Goal: Find specific page/section: Find specific page/section

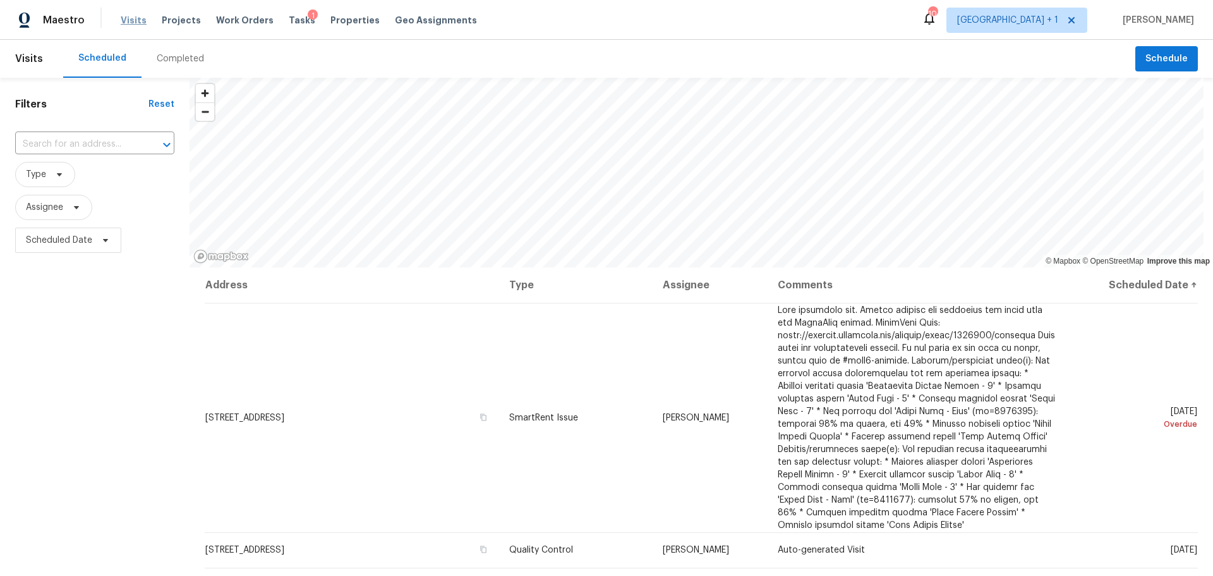
click at [138, 19] on span "Visits" at bounding box center [134, 20] width 26 height 13
click at [124, 18] on span "Visits" at bounding box center [134, 20] width 26 height 13
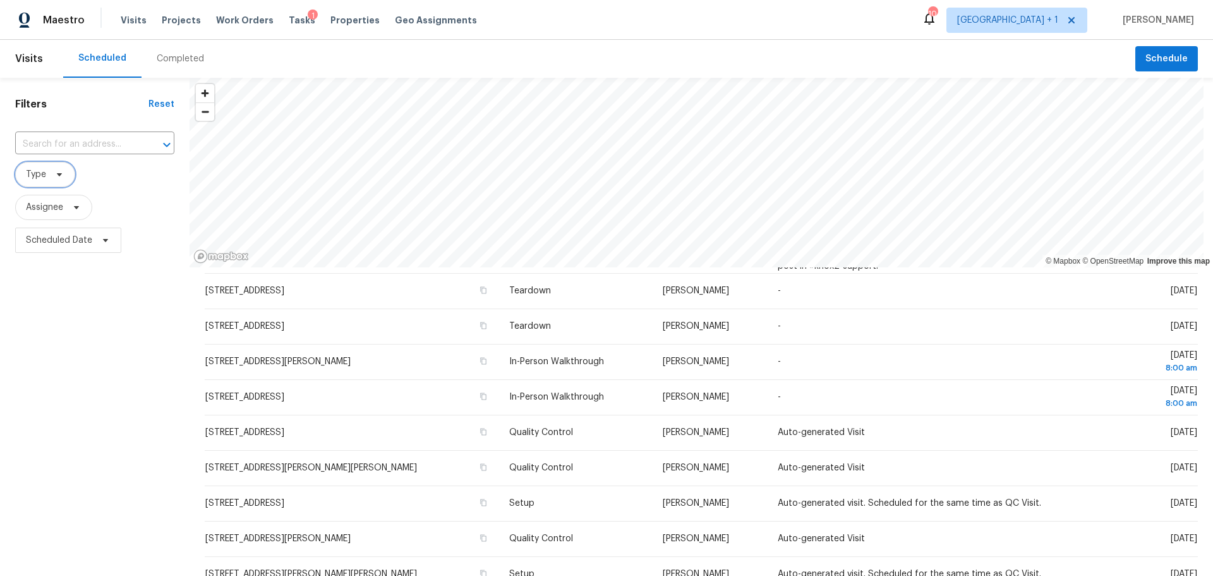
click at [43, 171] on span "Type" at bounding box center [36, 174] width 20 height 13
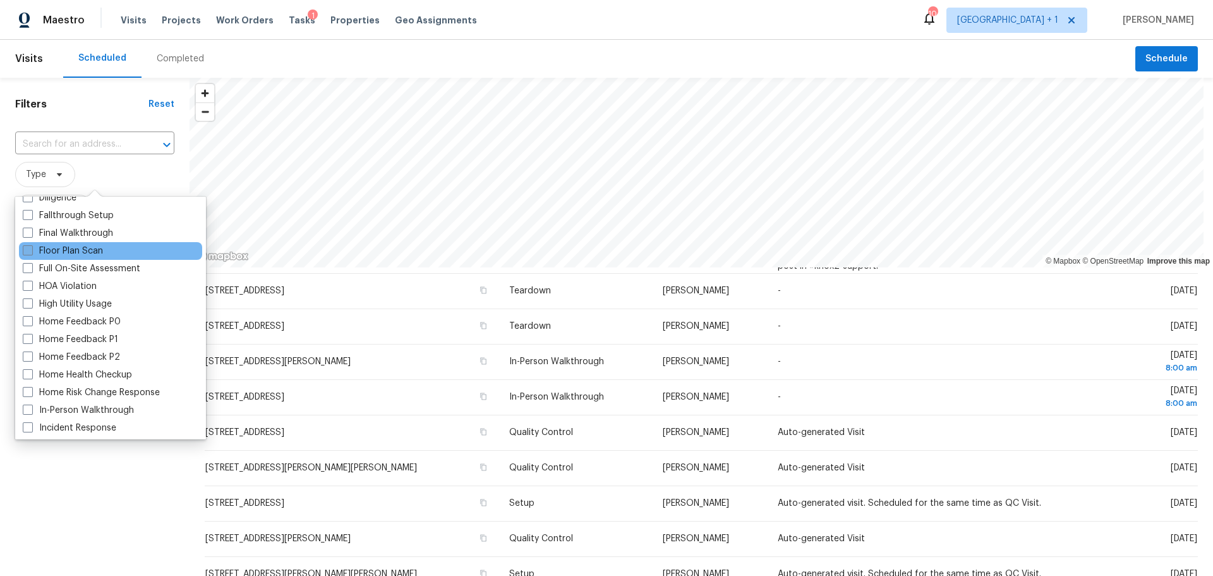
scroll to position [316, 0]
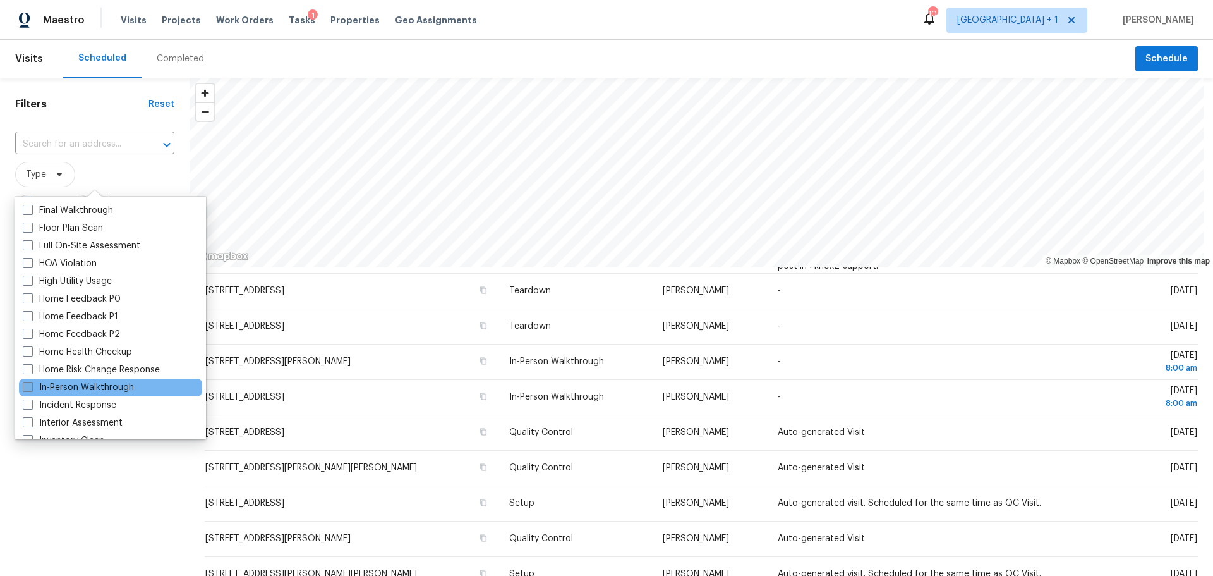
click at [83, 384] on label "In-Person Walkthrough" at bounding box center [78, 387] width 111 height 13
click at [31, 384] on input "In-Person Walkthrough" at bounding box center [27, 385] width 8 height 8
checkbox input "true"
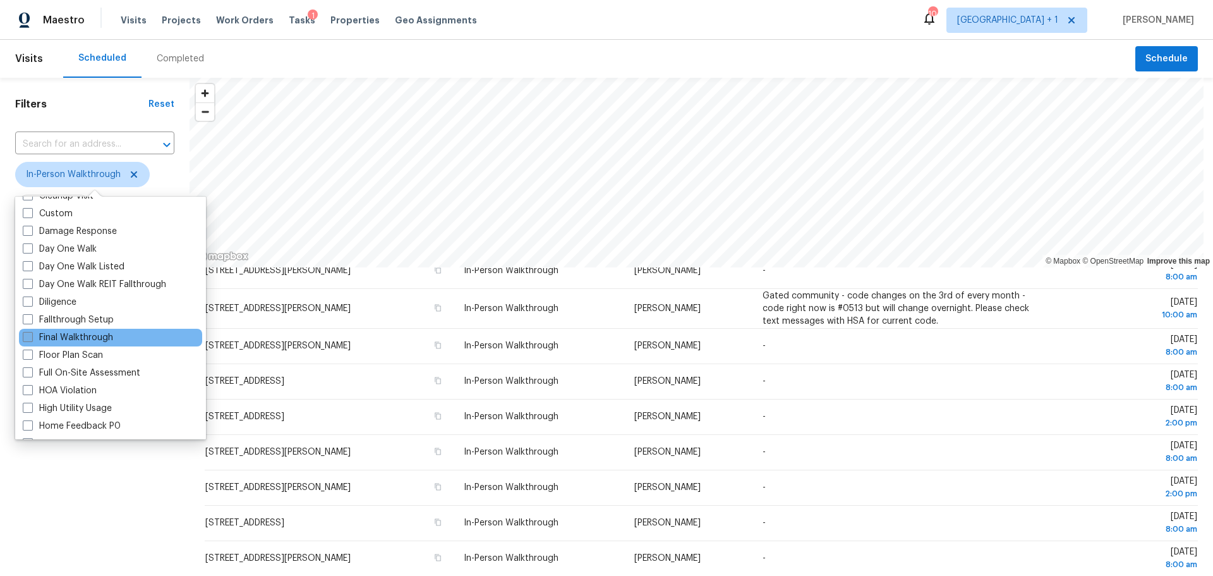
scroll to position [190, 0]
click at [74, 308] on div "Diligence" at bounding box center [110, 302] width 183 height 18
click at [27, 296] on span at bounding box center [28, 301] width 10 height 10
click at [27, 296] on input "Diligence" at bounding box center [27, 299] width 8 height 8
checkbox input "true"
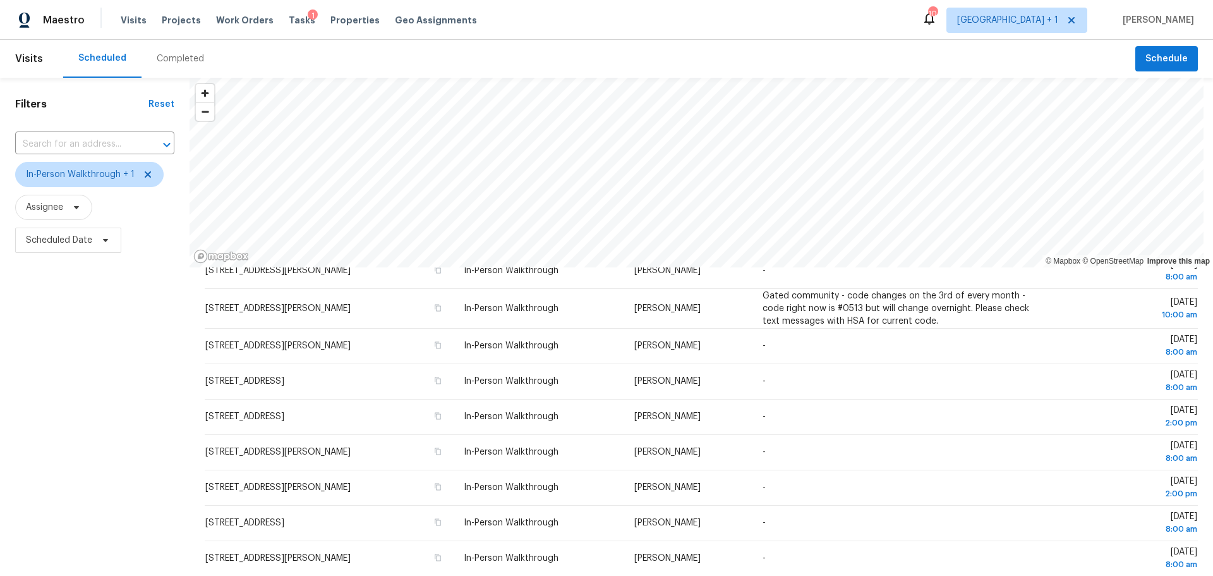
click at [56, 502] on div "Filters Reset ​ In-Person Walkthrough + 1 Assignee Scheduled Date" at bounding box center [95, 403] width 190 height 650
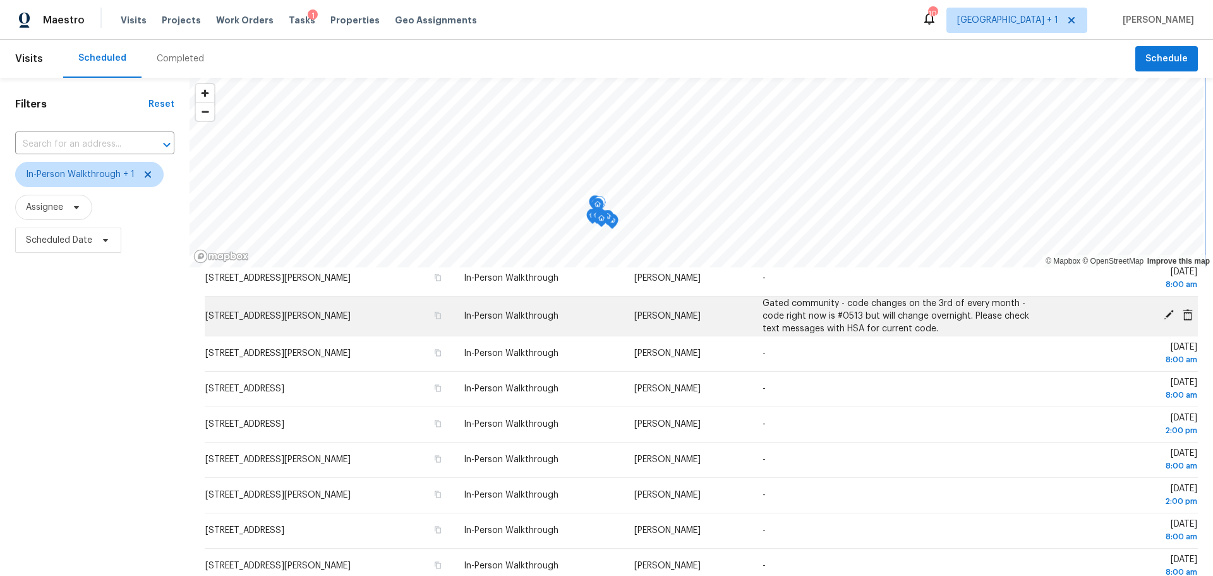
scroll to position [85, 0]
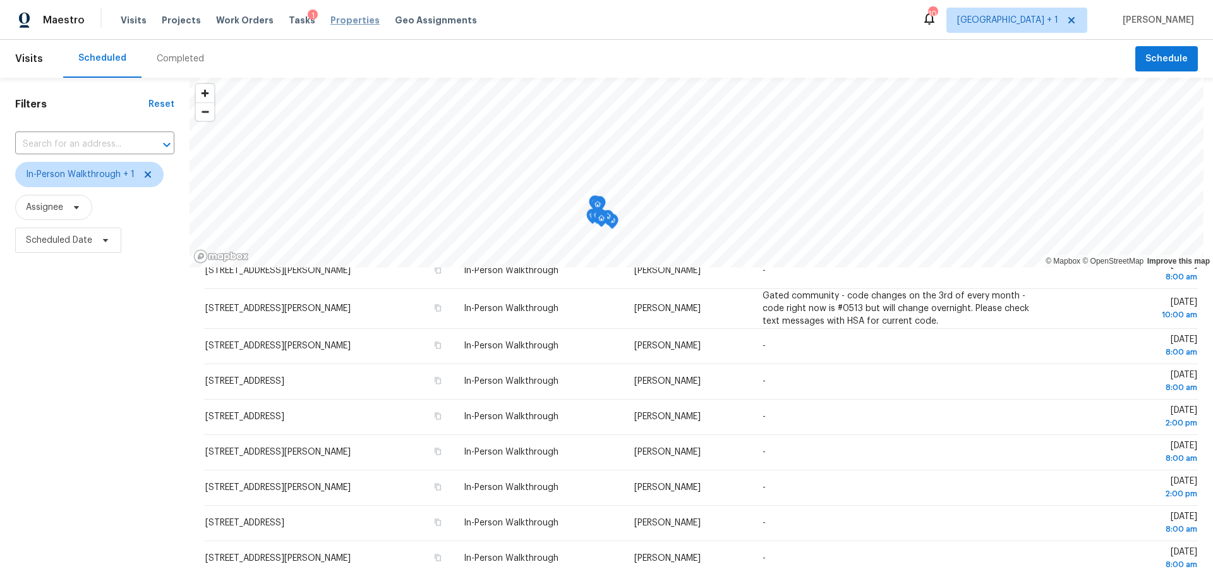
click at [334, 18] on span "Properties" at bounding box center [354, 20] width 49 height 13
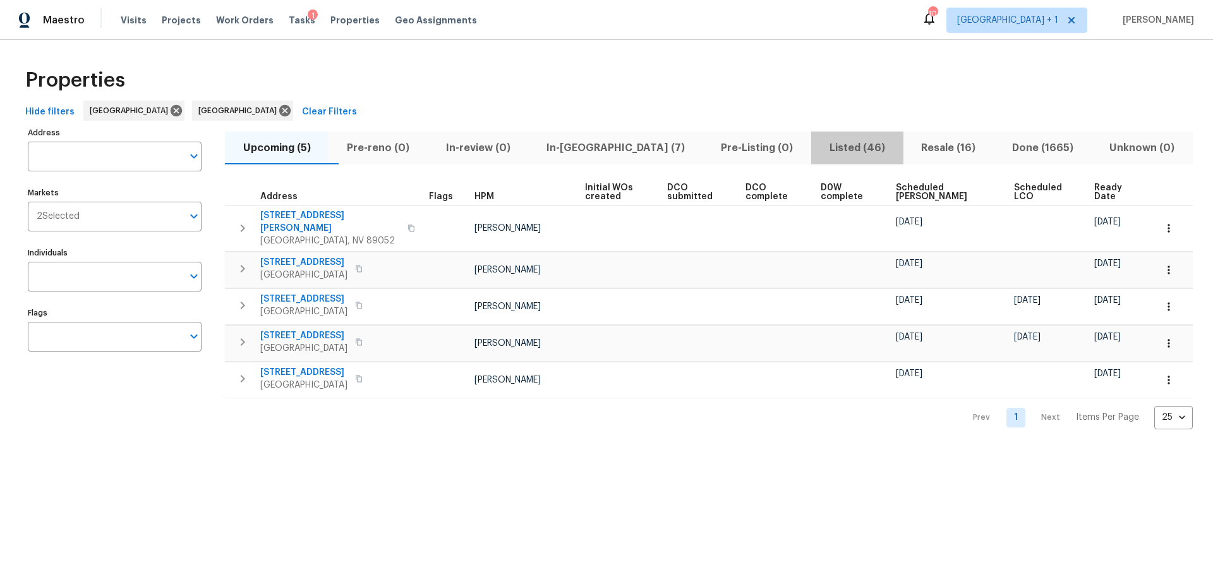
click at [821, 149] on span "Listed (46)" at bounding box center [857, 148] width 76 height 18
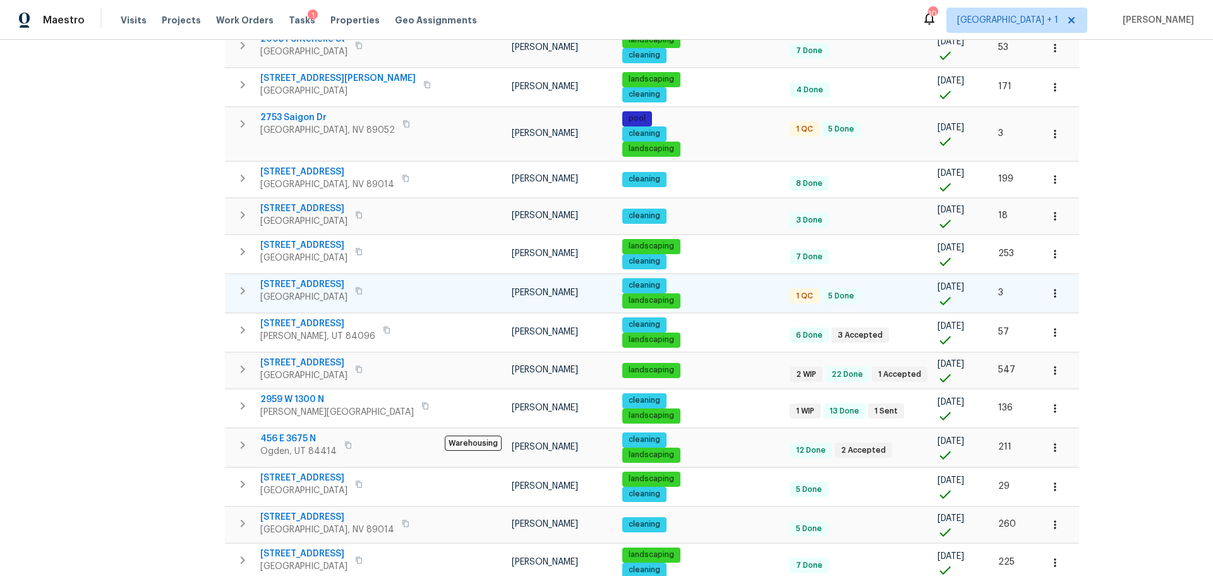
scroll to position [506, 0]
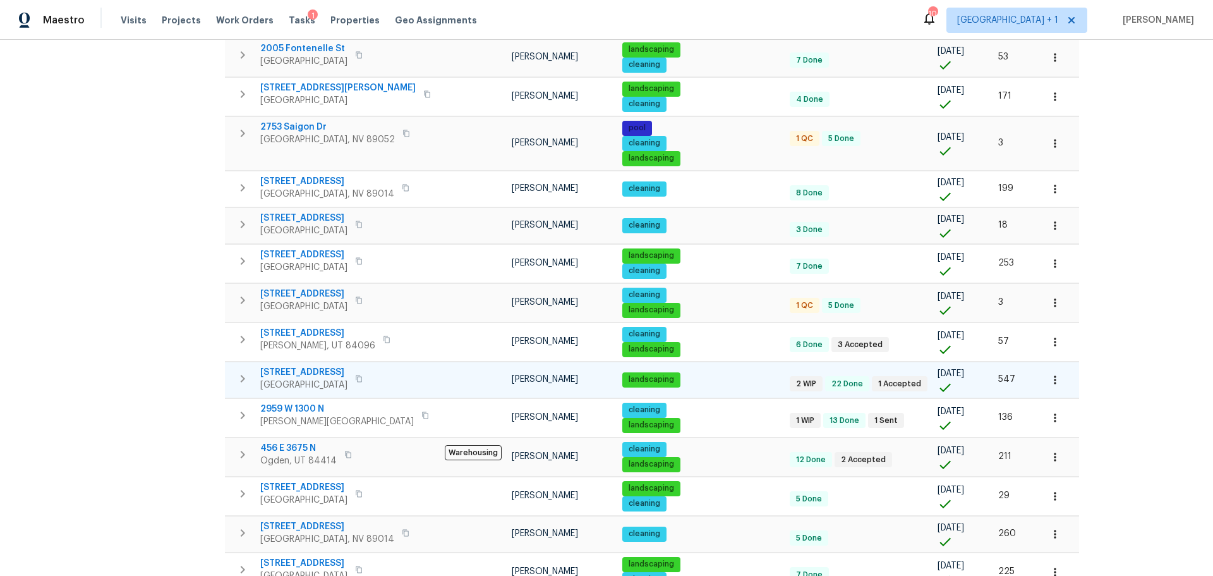
click at [348, 372] on span "53 W Lake View Terrace Rd" at bounding box center [303, 372] width 87 height 13
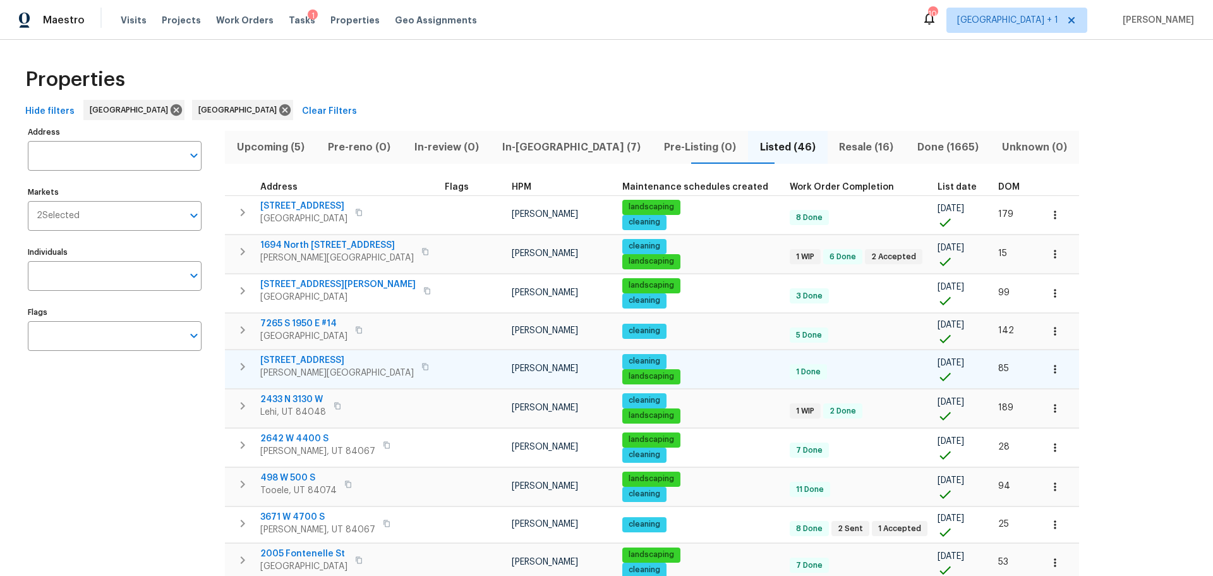
scroll to position [0, 0]
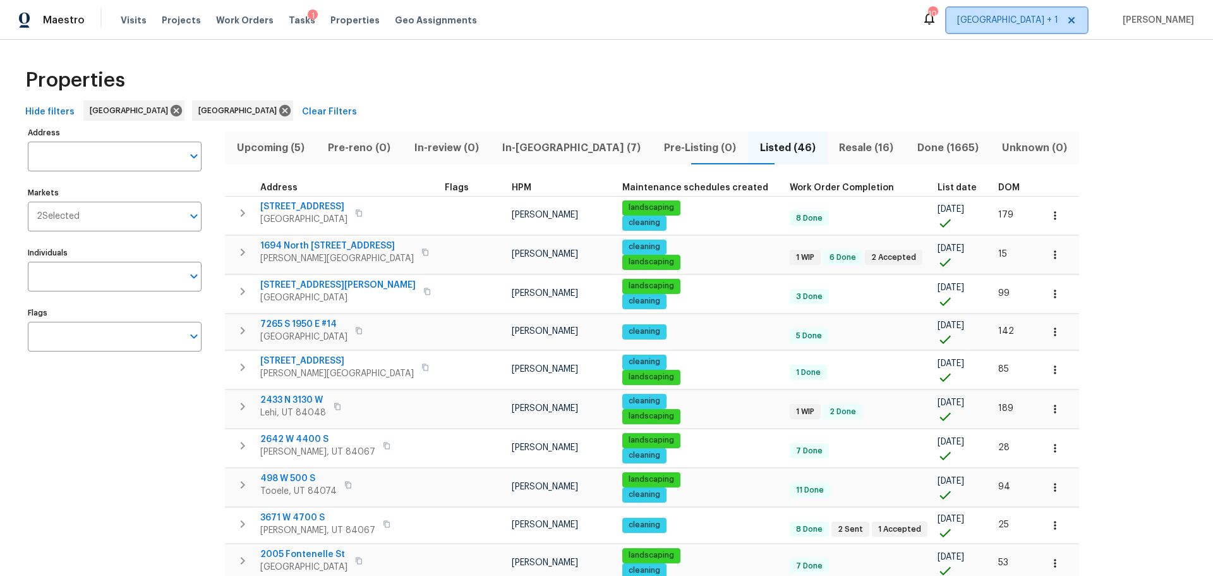
click at [1039, 29] on span "[GEOGRAPHIC_DATA] + 1" at bounding box center [1017, 20] width 141 height 25
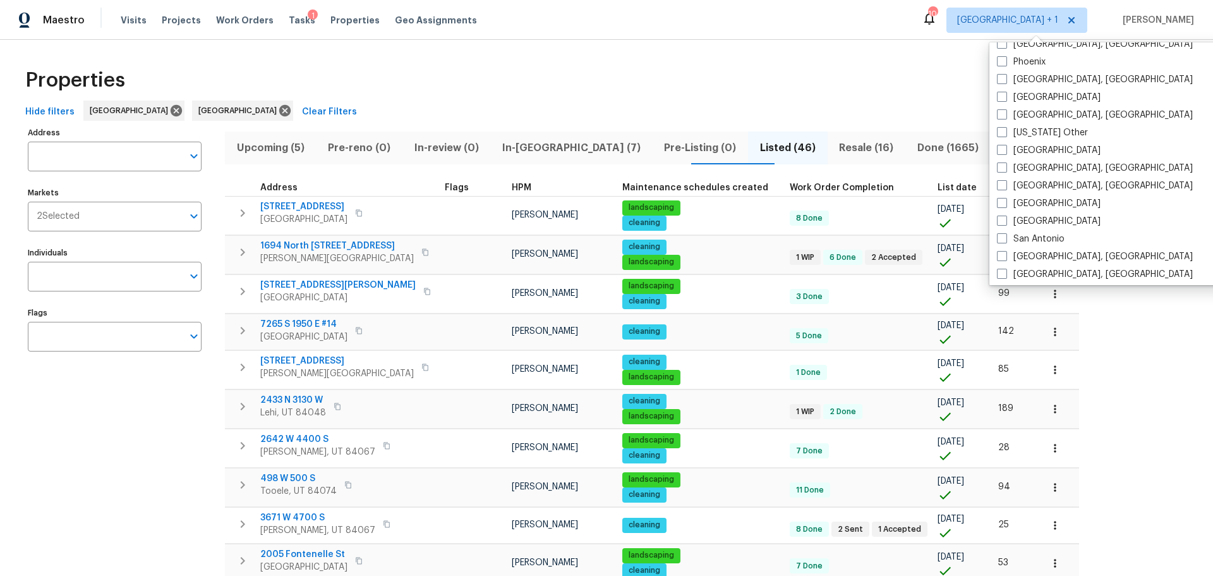
scroll to position [1517, 0]
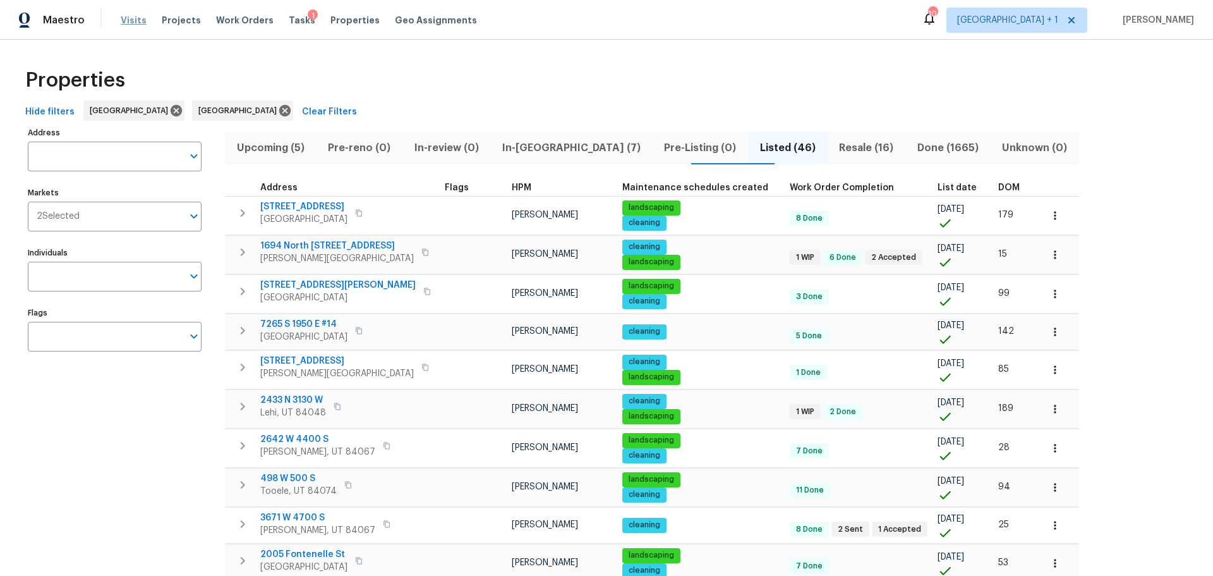
click at [125, 20] on span "Visits" at bounding box center [134, 20] width 26 height 13
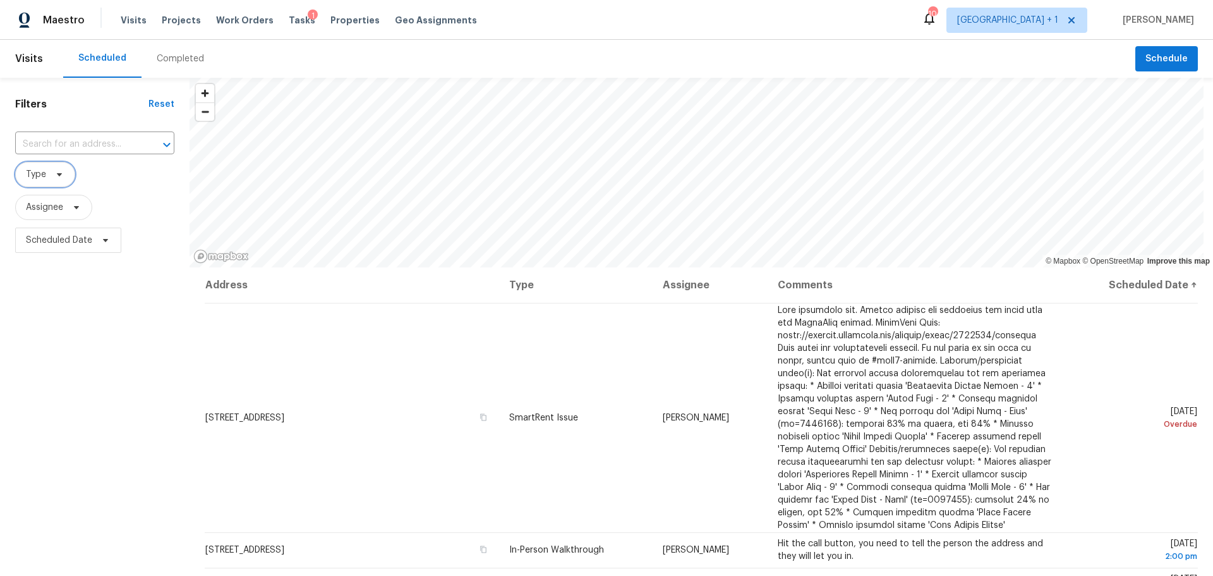
click at [29, 178] on span "Type" at bounding box center [36, 174] width 20 height 13
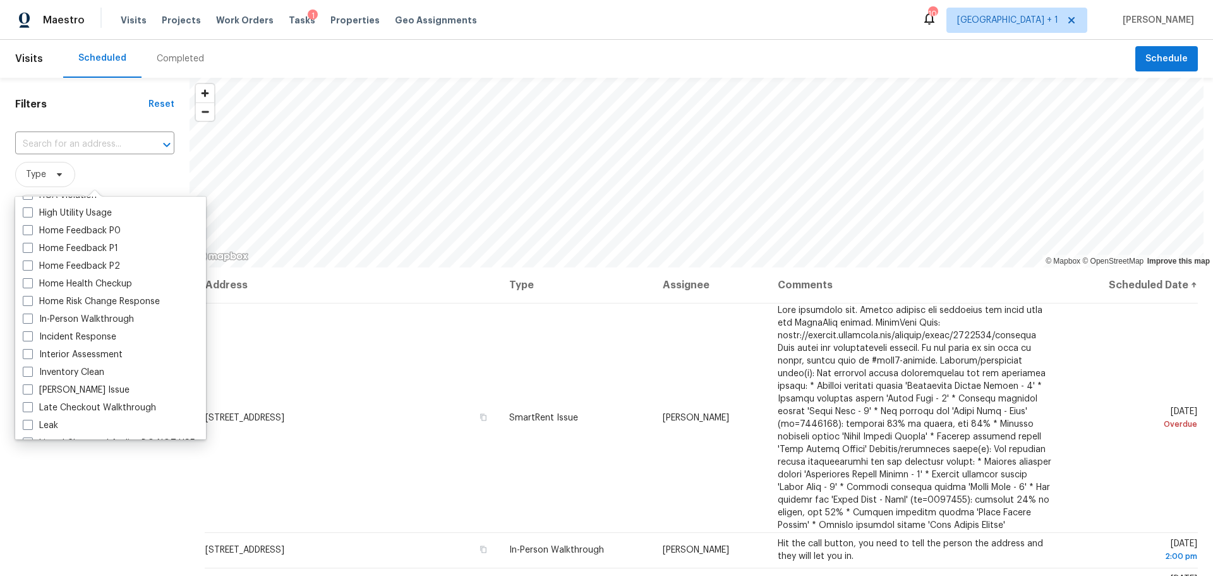
scroll to position [379, 0]
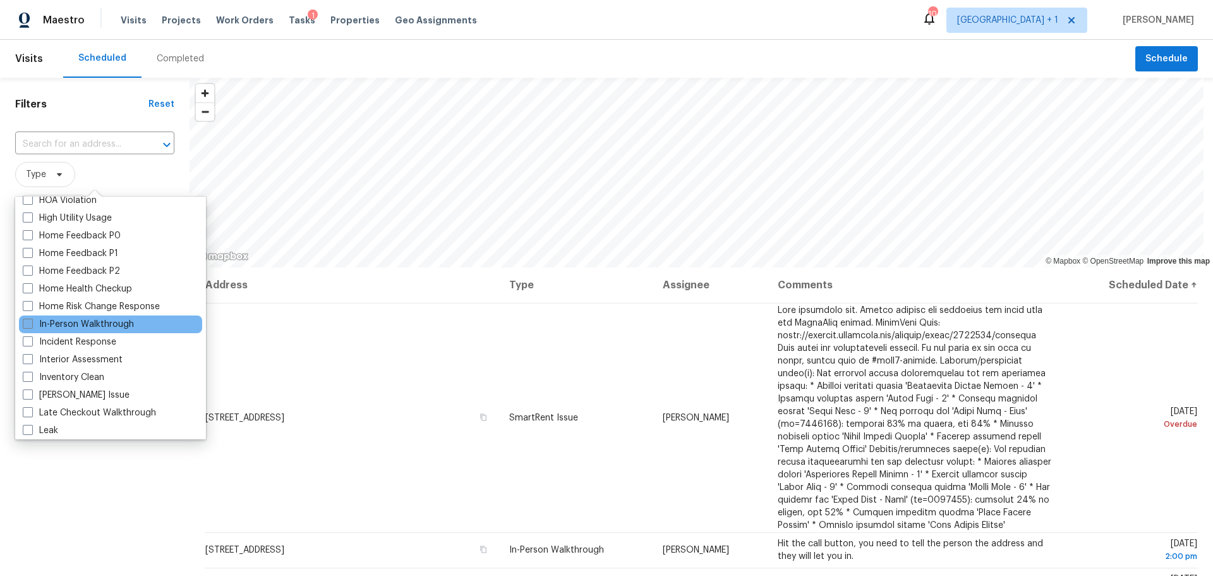
click at [71, 325] on label "In-Person Walkthrough" at bounding box center [78, 324] width 111 height 13
click at [31, 325] on input "In-Person Walkthrough" at bounding box center [27, 322] width 8 height 8
checkbox input "true"
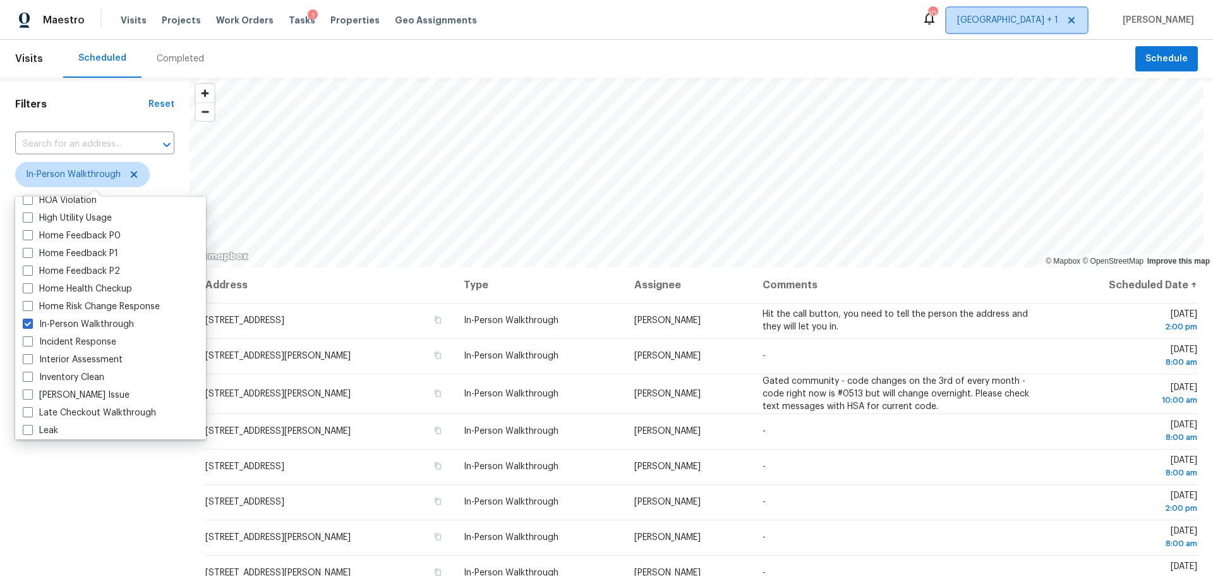
click at [1043, 27] on span "[GEOGRAPHIC_DATA] + 1" at bounding box center [1017, 20] width 141 height 25
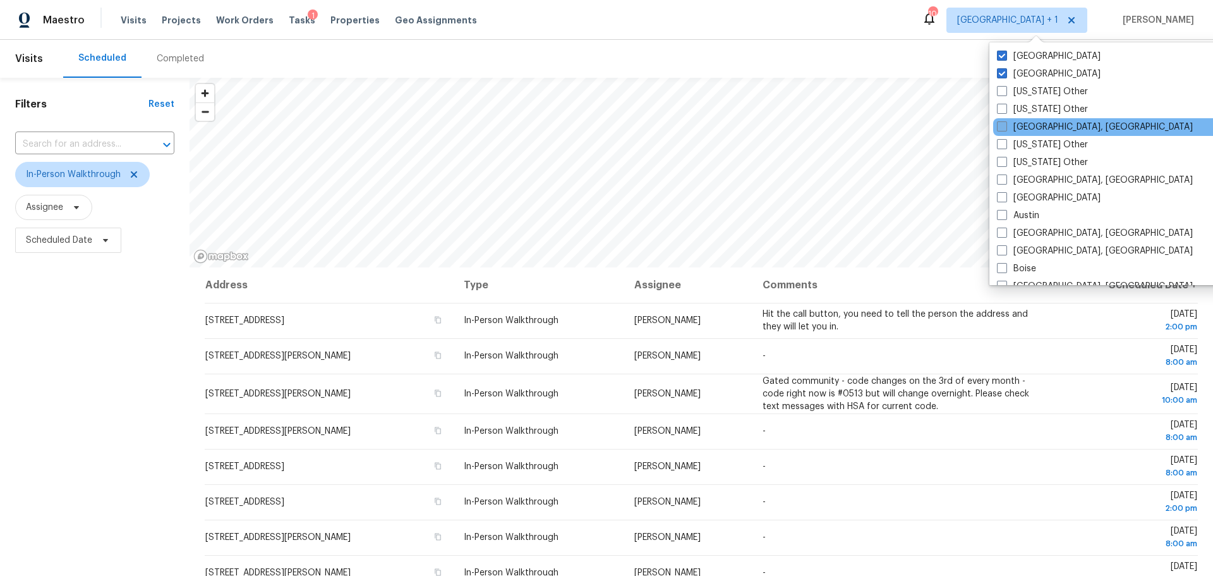
click at [1049, 128] on label "Albuquerque, NM" at bounding box center [1095, 127] width 196 height 13
click at [1005, 128] on input "Albuquerque, NM" at bounding box center [1001, 125] width 8 height 8
checkbox input "true"
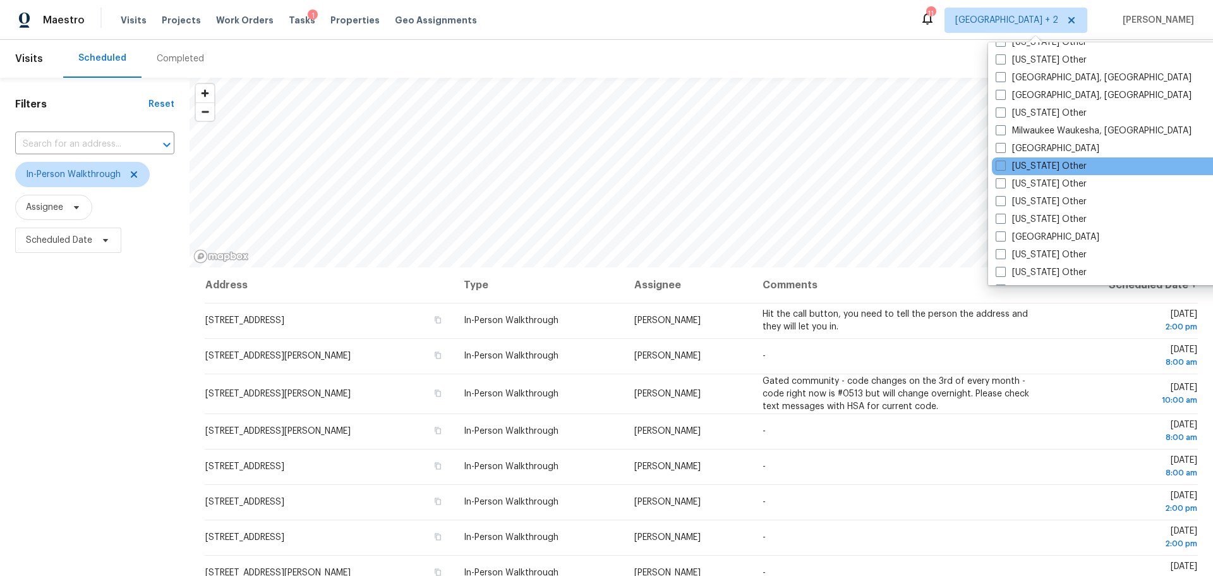
scroll to position [1074, 0]
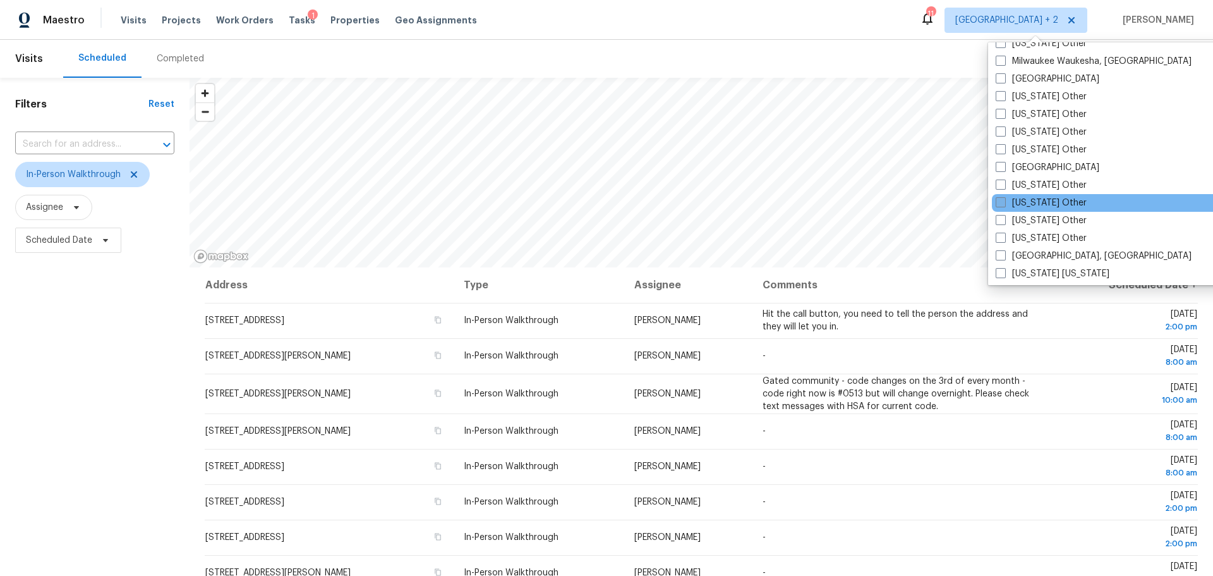
click at [1045, 200] on label "Nevada Other" at bounding box center [1041, 203] width 91 height 13
click at [1004, 200] on input "Nevada Other" at bounding box center [1000, 201] width 8 height 8
checkbox input "true"
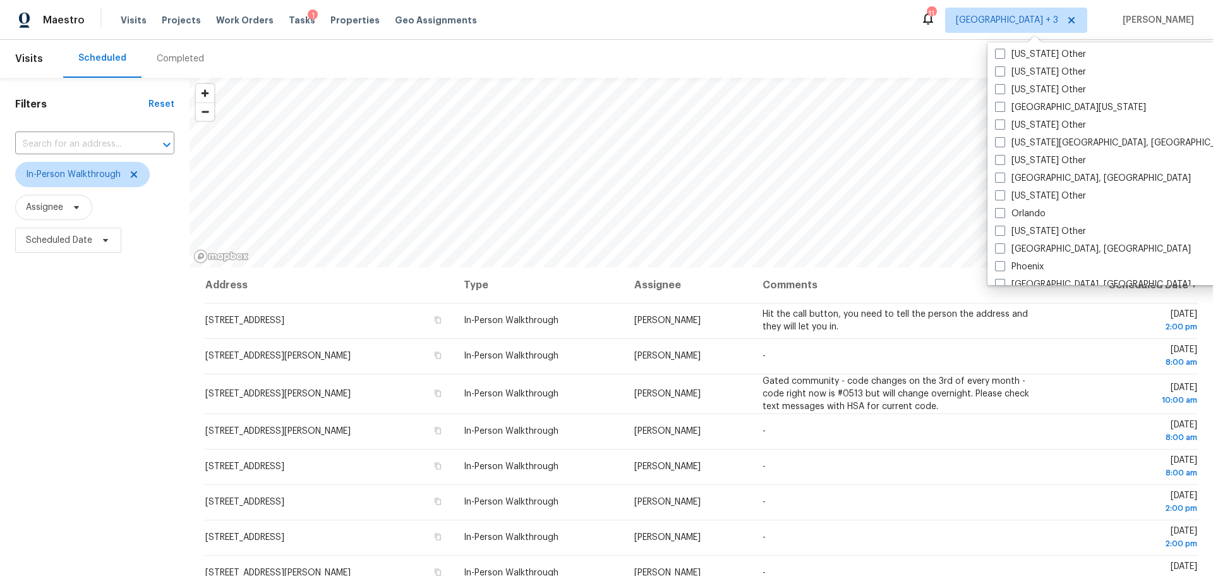
scroll to position [1327, 0]
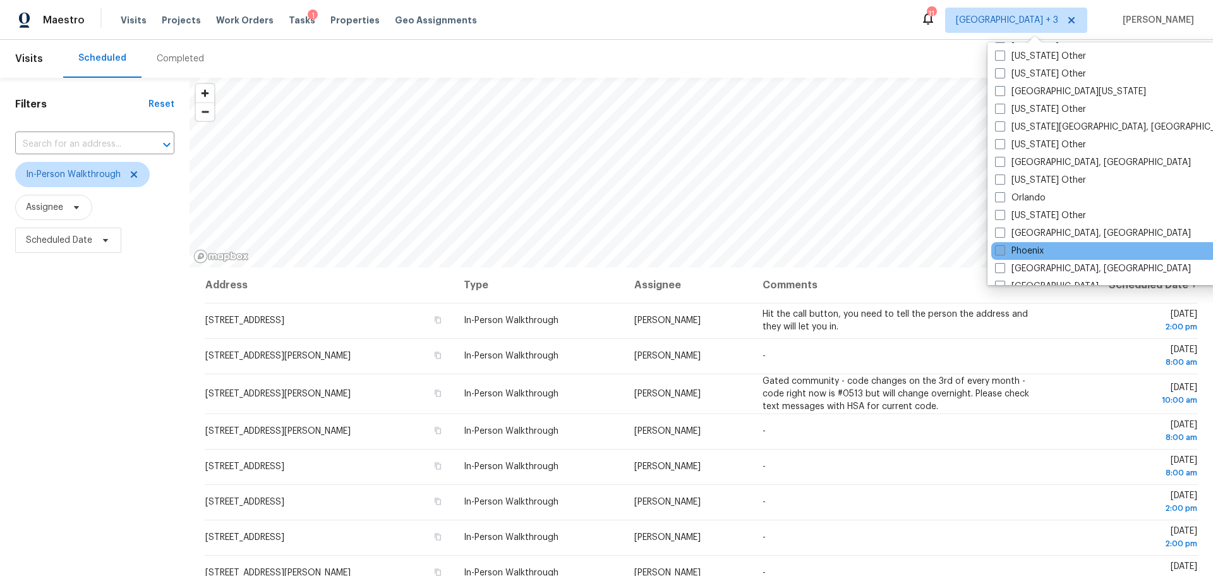
click at [1017, 249] on label "Phoenix" at bounding box center [1019, 251] width 49 height 13
click at [1003, 249] on input "Phoenix" at bounding box center [999, 249] width 8 height 8
checkbox input "true"
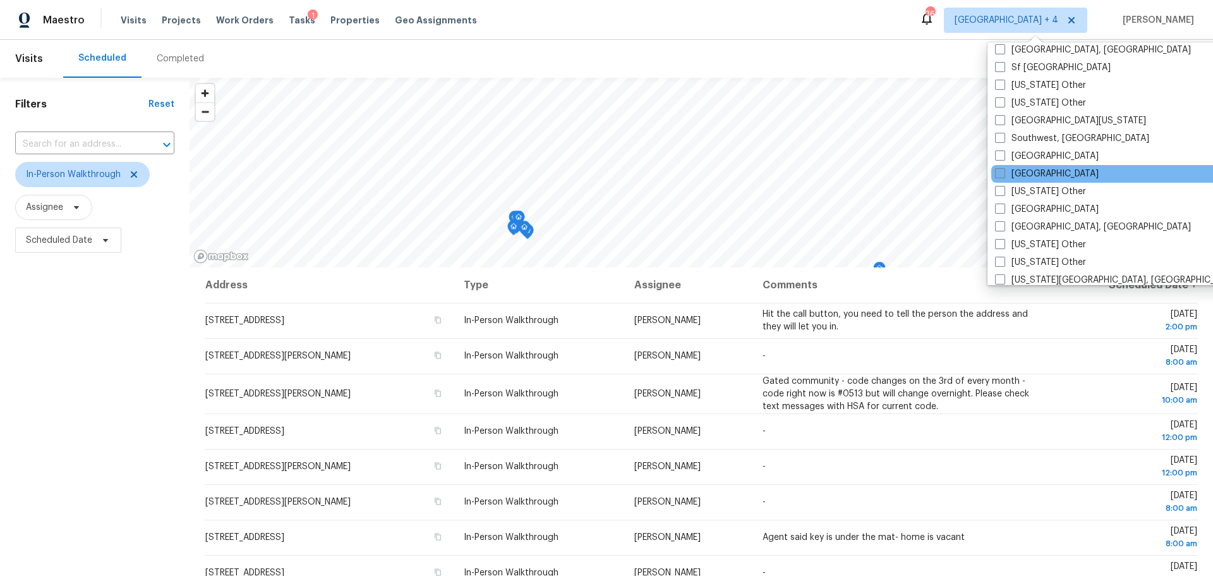
scroll to position [1769, 0]
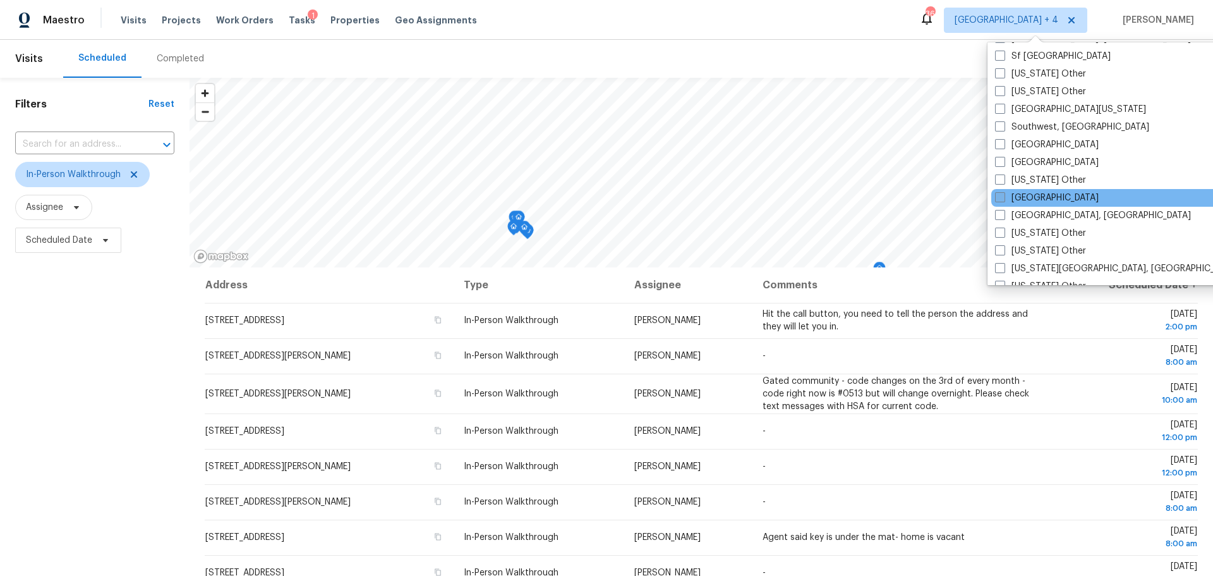
click at [1031, 203] on label "Tucson" at bounding box center [1047, 197] width 104 height 13
click at [1003, 200] on input "Tucson" at bounding box center [999, 195] width 8 height 8
checkbox input "true"
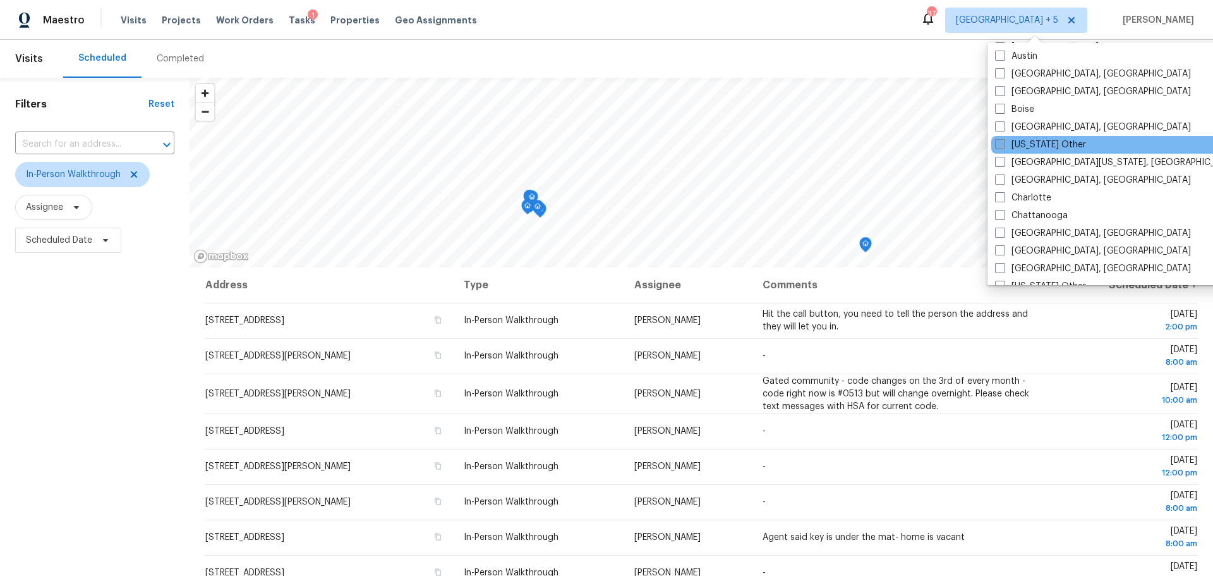
scroll to position [190, 0]
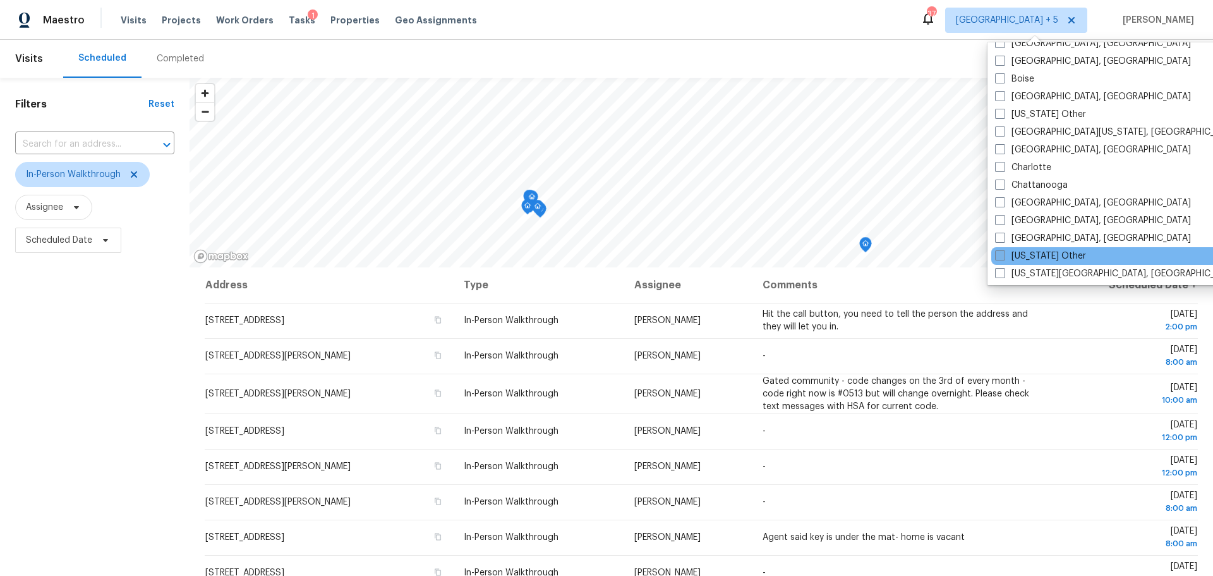
click at [1020, 255] on label "Colorado Other" at bounding box center [1040, 256] width 91 height 13
click at [1003, 255] on input "Colorado Other" at bounding box center [999, 254] width 8 height 8
checkbox input "true"
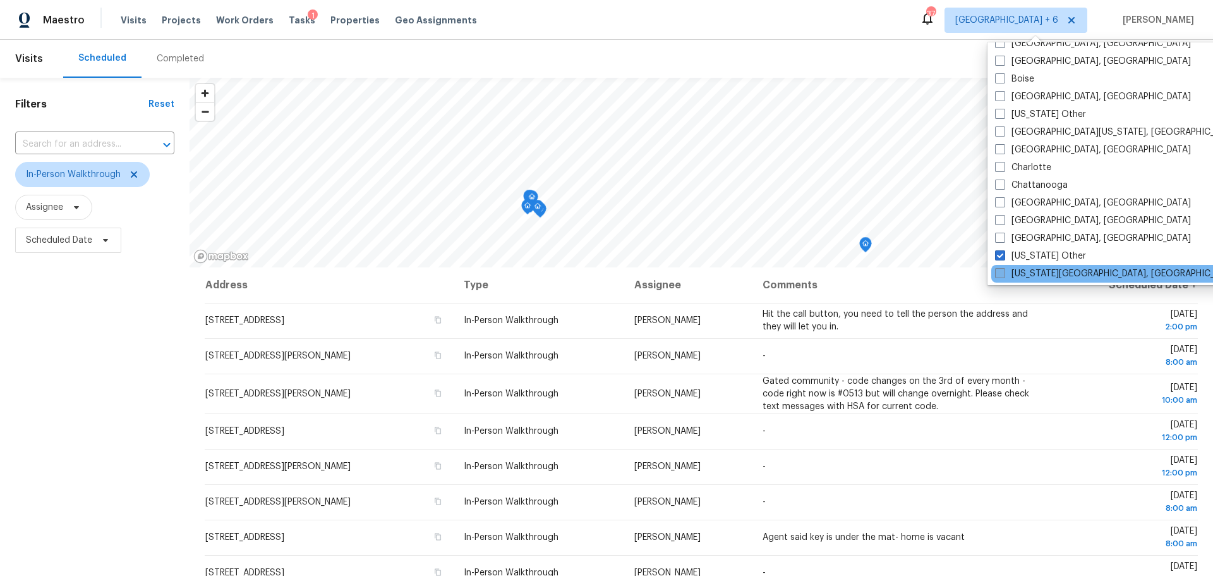
click at [1003, 270] on span at bounding box center [1000, 273] width 10 height 10
click at [1003, 270] on input "Colorado Springs, CO" at bounding box center [999, 271] width 8 height 8
checkbox input "true"
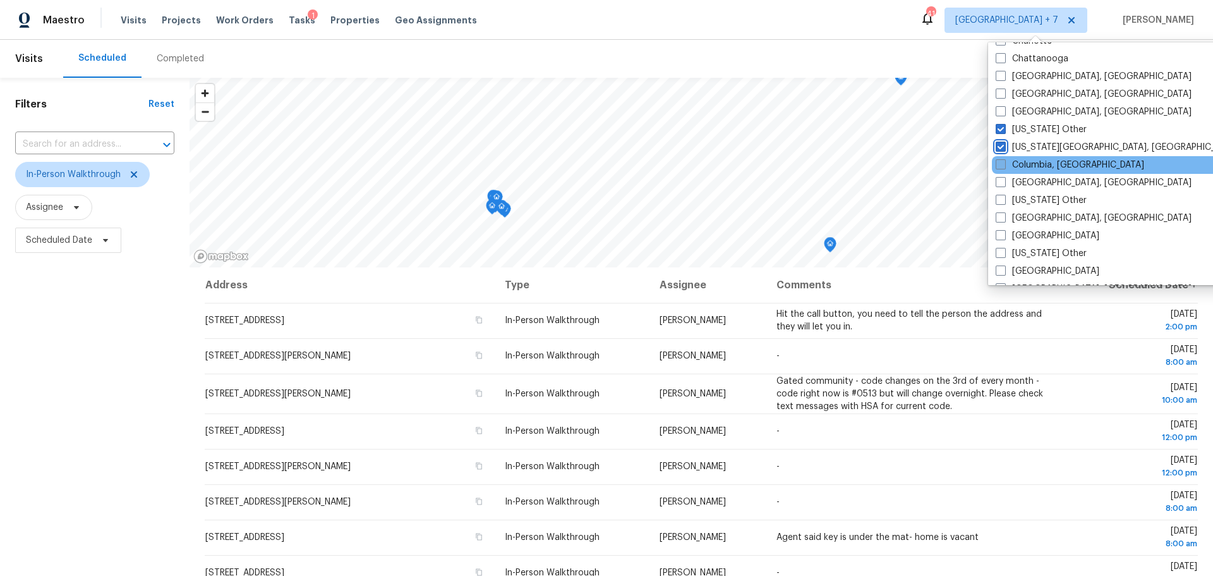
scroll to position [379, 0]
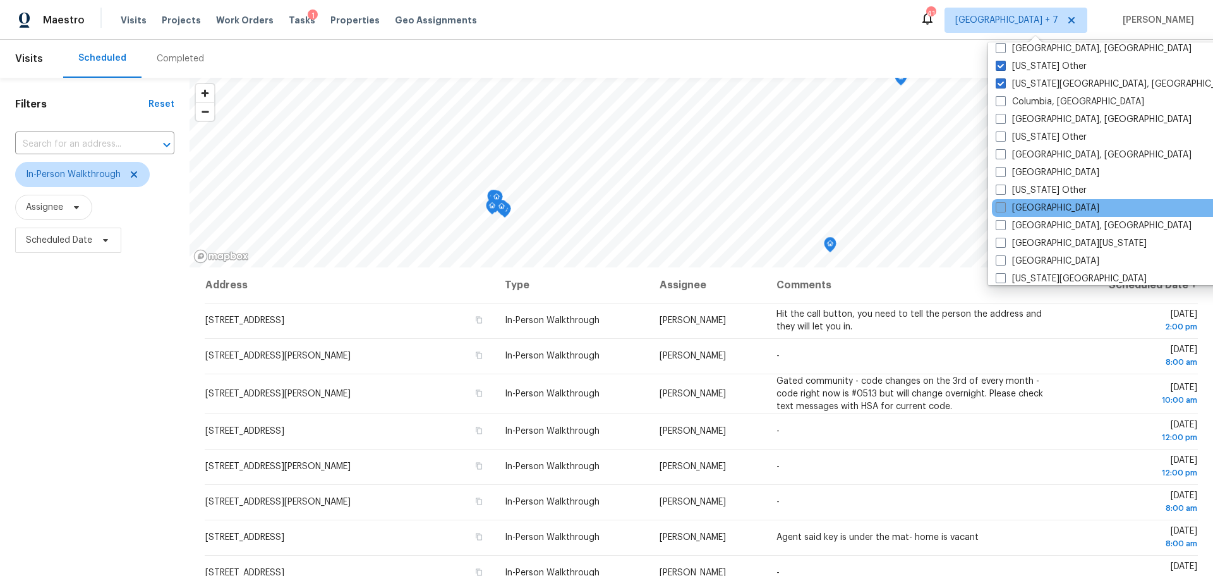
click at [1033, 206] on label "Denver" at bounding box center [1048, 208] width 104 height 13
click at [1004, 206] on input "Denver" at bounding box center [1000, 206] width 8 height 8
checkbox input "true"
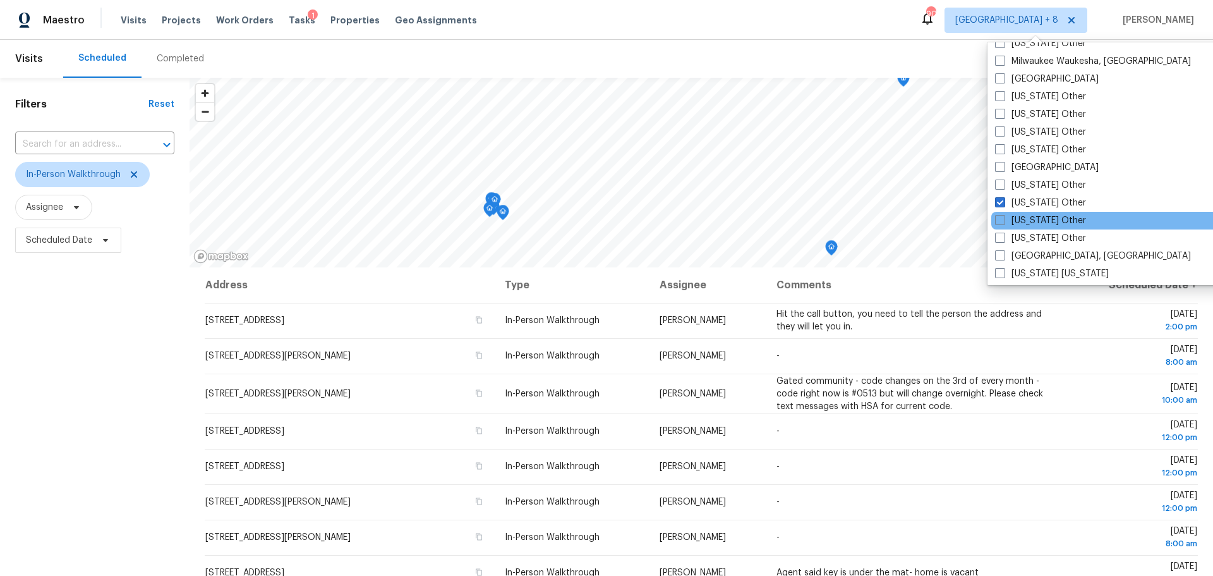
scroll to position [1201, 0]
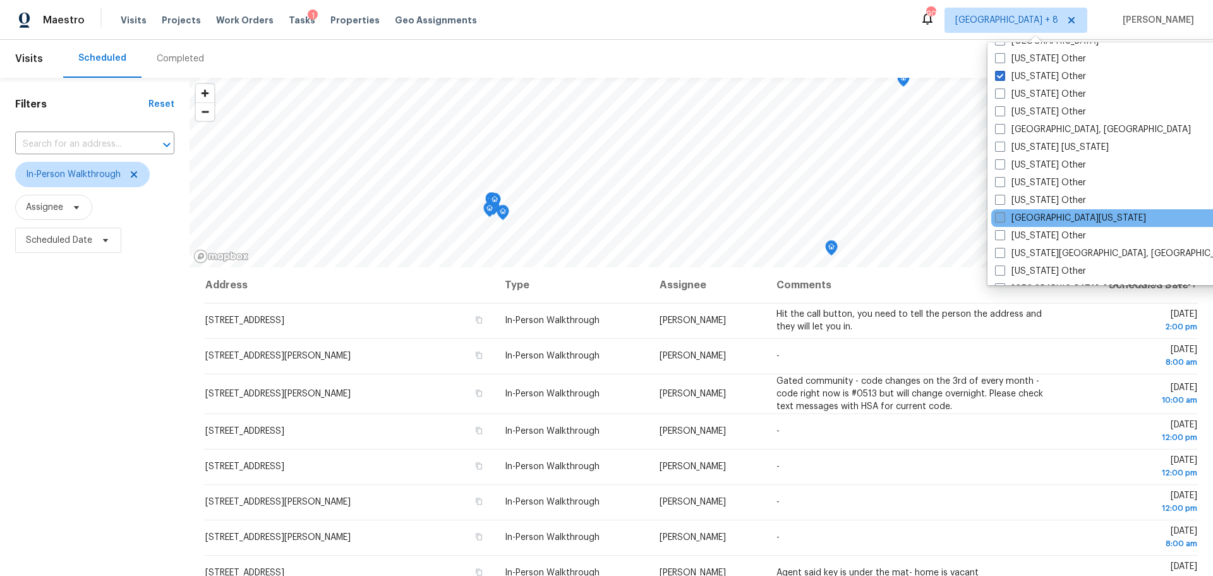
click at [1043, 221] on label "Northern Colorado" at bounding box center [1070, 218] width 151 height 13
click at [1003, 220] on input "Northern Colorado" at bounding box center [999, 216] width 8 height 8
checkbox input "true"
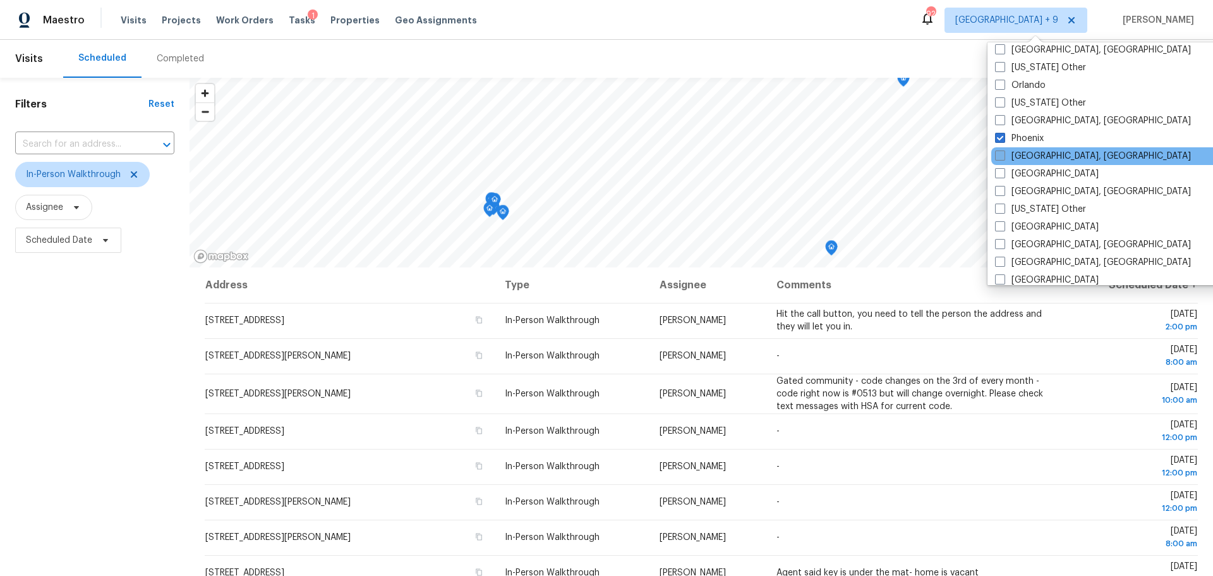
scroll to position [1453, 0]
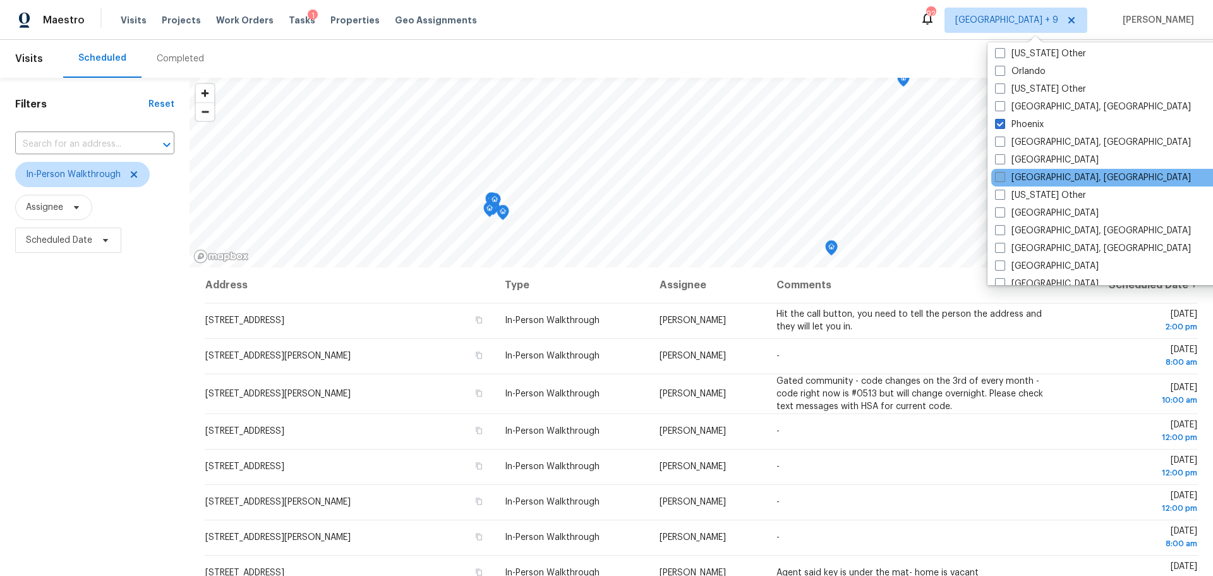
click at [1057, 180] on label "Prescott, AZ" at bounding box center [1093, 177] width 196 height 13
click at [1003, 179] on input "Prescott, AZ" at bounding box center [999, 175] width 8 height 8
checkbox input "true"
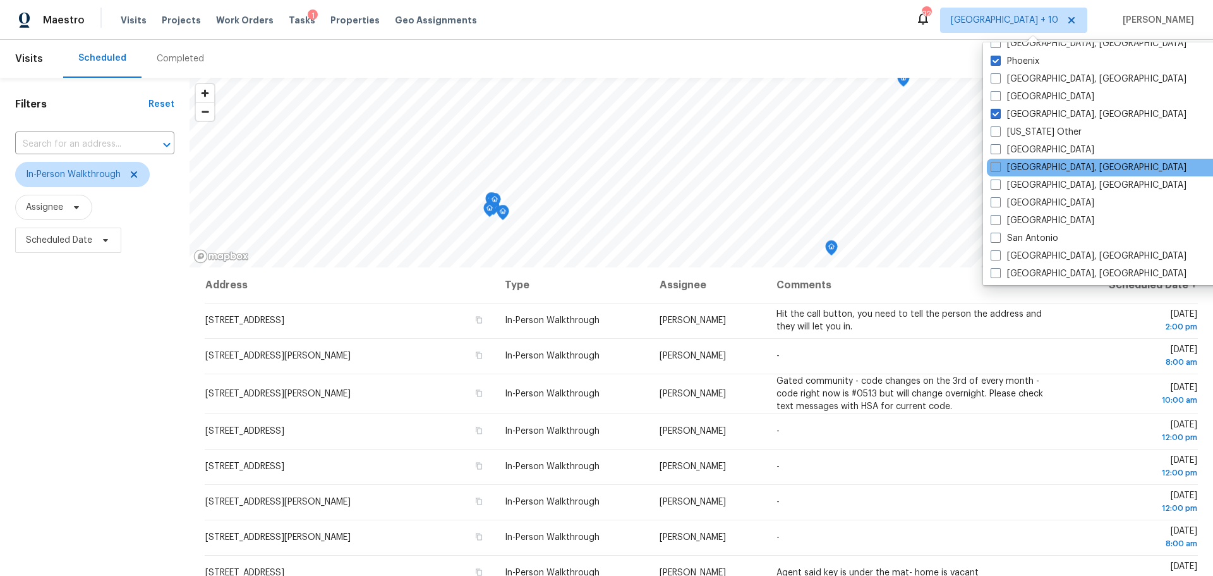
click at [1055, 171] on div "Reno, NV" at bounding box center [1114, 168] width 255 height 18
click at [1003, 164] on label "Reno, NV" at bounding box center [1089, 167] width 196 height 13
click at [999, 164] on input "Reno, NV" at bounding box center [995, 165] width 8 height 8
checkbox input "true"
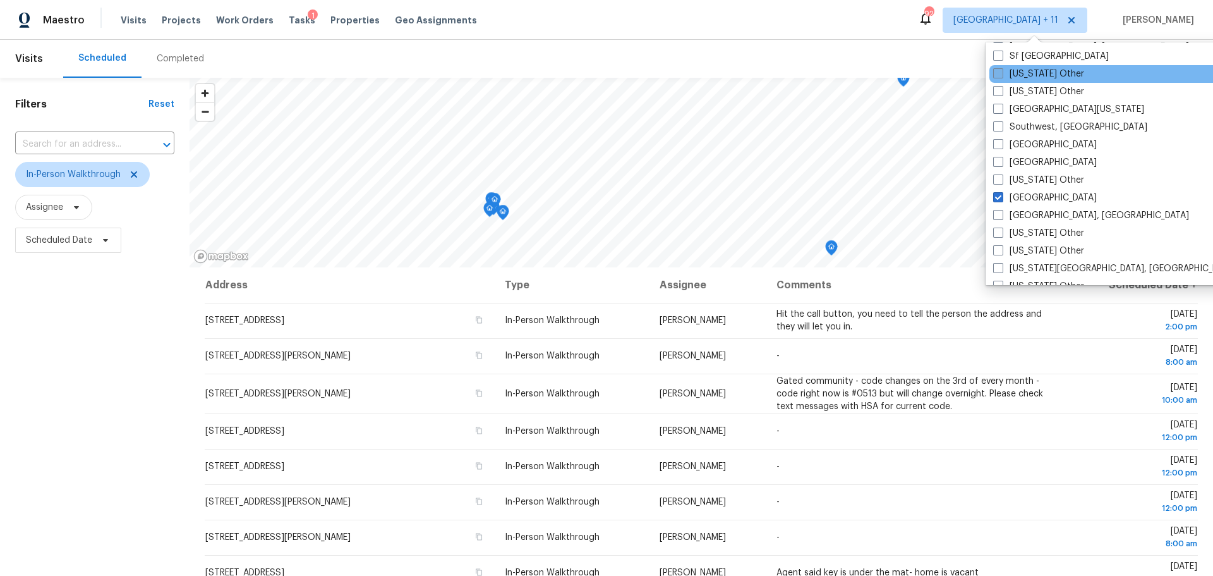
scroll to position [1833, 0]
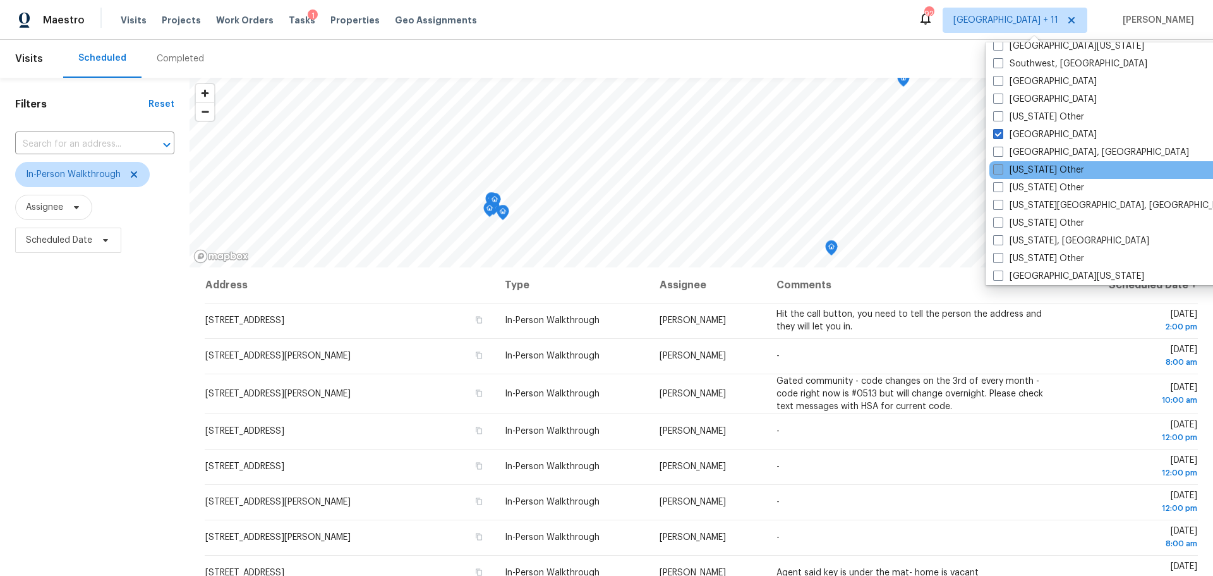
click at [1046, 174] on label "Utah Other" at bounding box center [1038, 170] width 91 height 13
click at [1002, 172] on input "Utah Other" at bounding box center [997, 168] width 8 height 8
checkbox input "true"
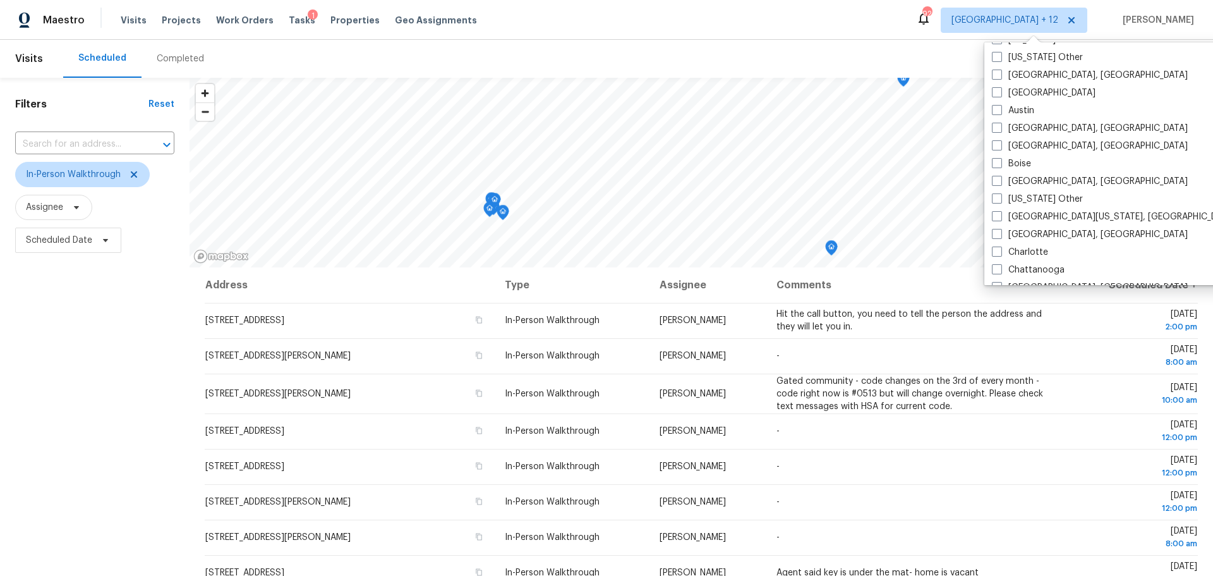
scroll to position [76, 0]
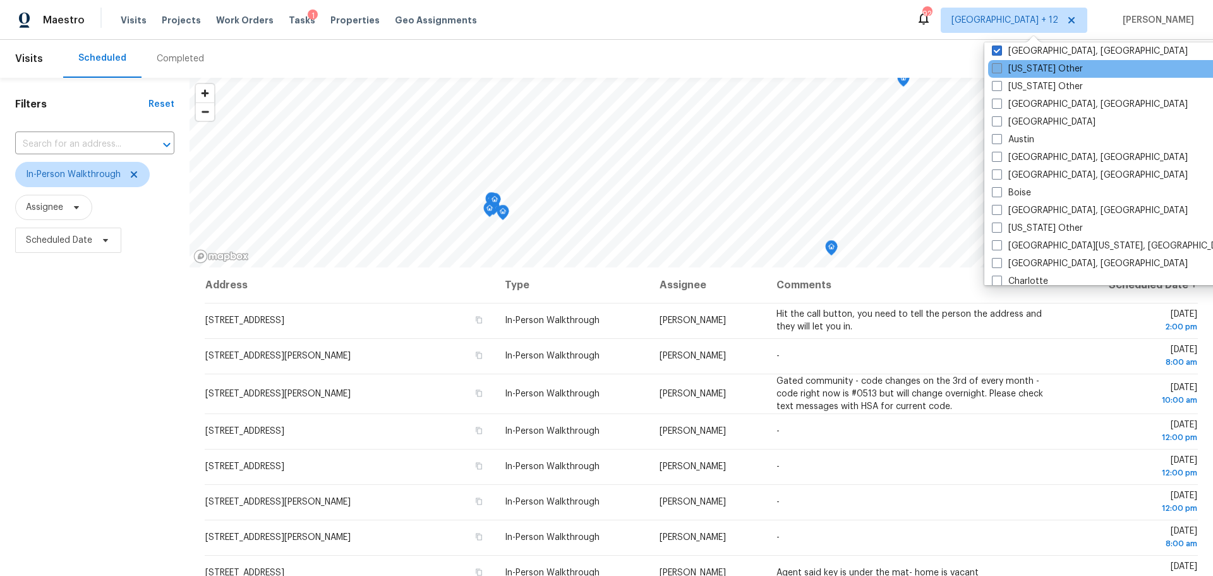
click at [1050, 67] on label "Arizona Other" at bounding box center [1037, 69] width 91 height 13
click at [1000, 67] on input "Arizona Other" at bounding box center [996, 67] width 8 height 8
checkbox input "true"
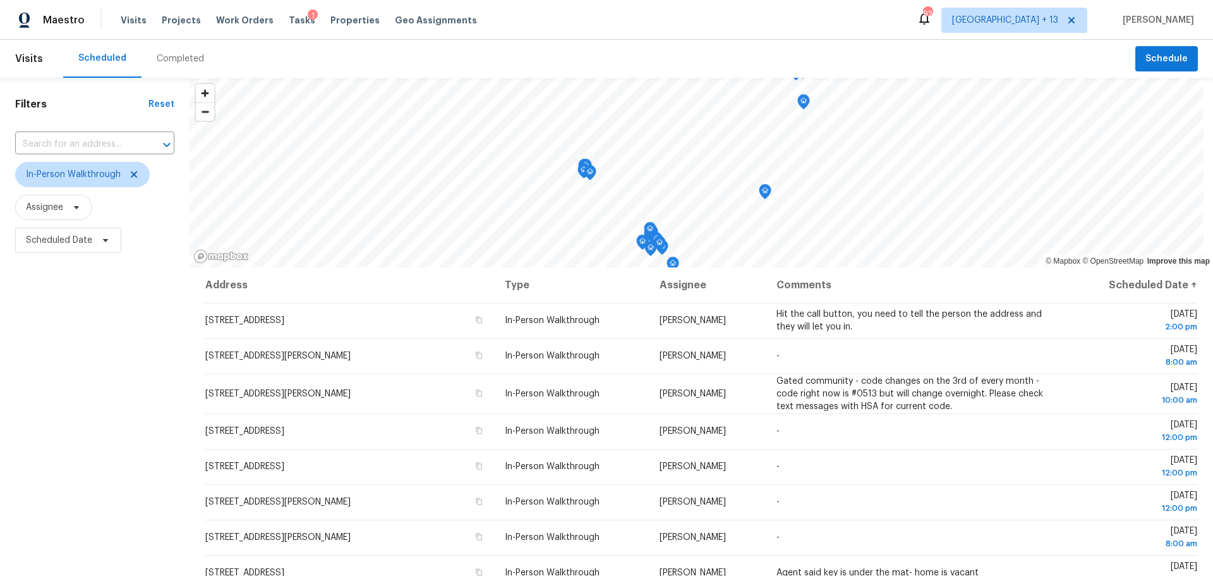
click at [70, 374] on div "Filters Reset ​ In-Person Walkthrough Assignee Scheduled Date" at bounding box center [95, 403] width 190 height 650
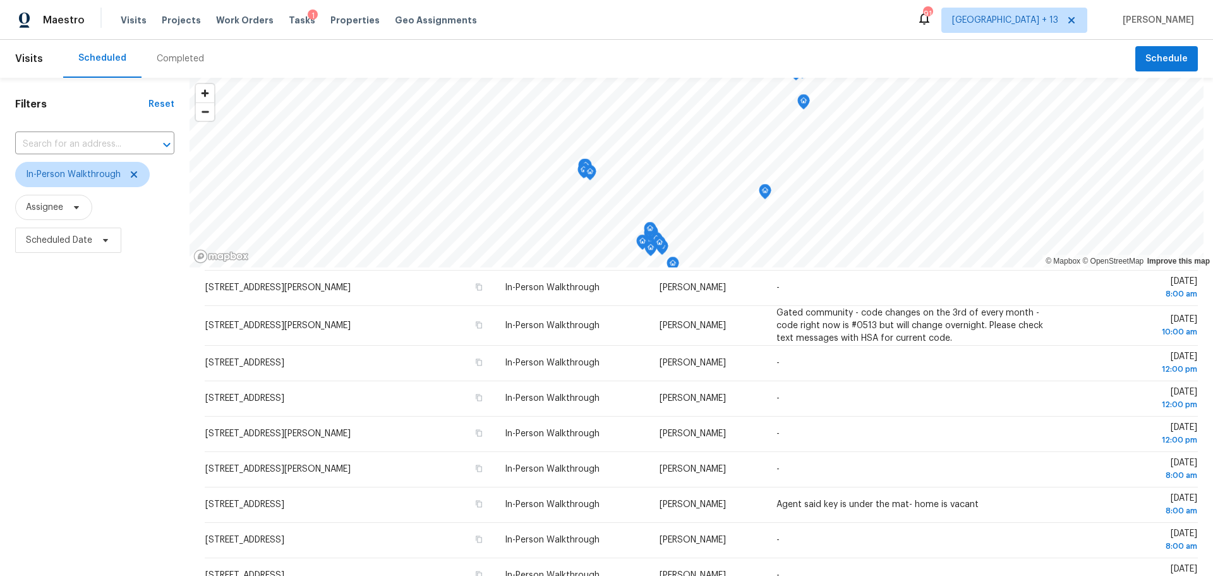
scroll to position [162, 0]
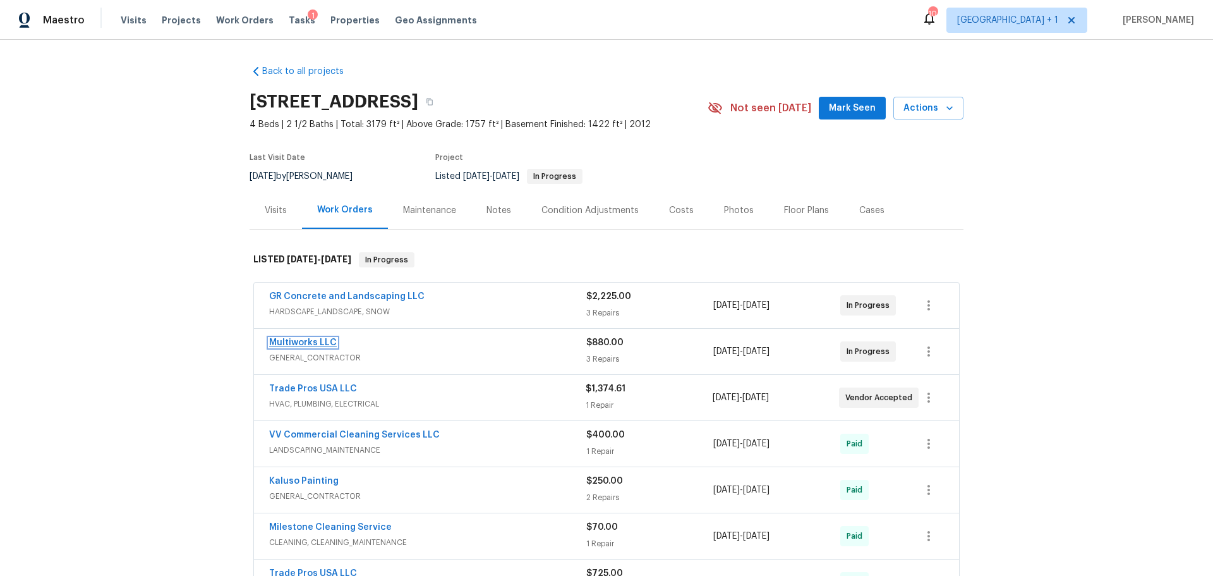
click at [290, 347] on link "Multiworks LLC" at bounding box center [303, 342] width 68 height 9
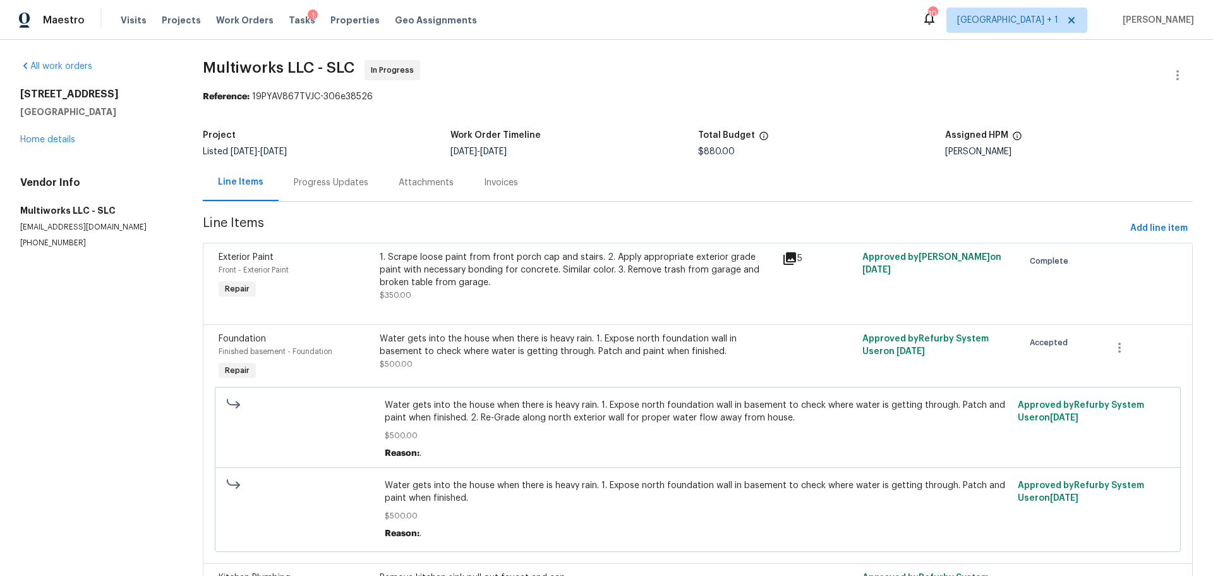
click at [332, 181] on div "Progress Updates" at bounding box center [331, 182] width 75 height 13
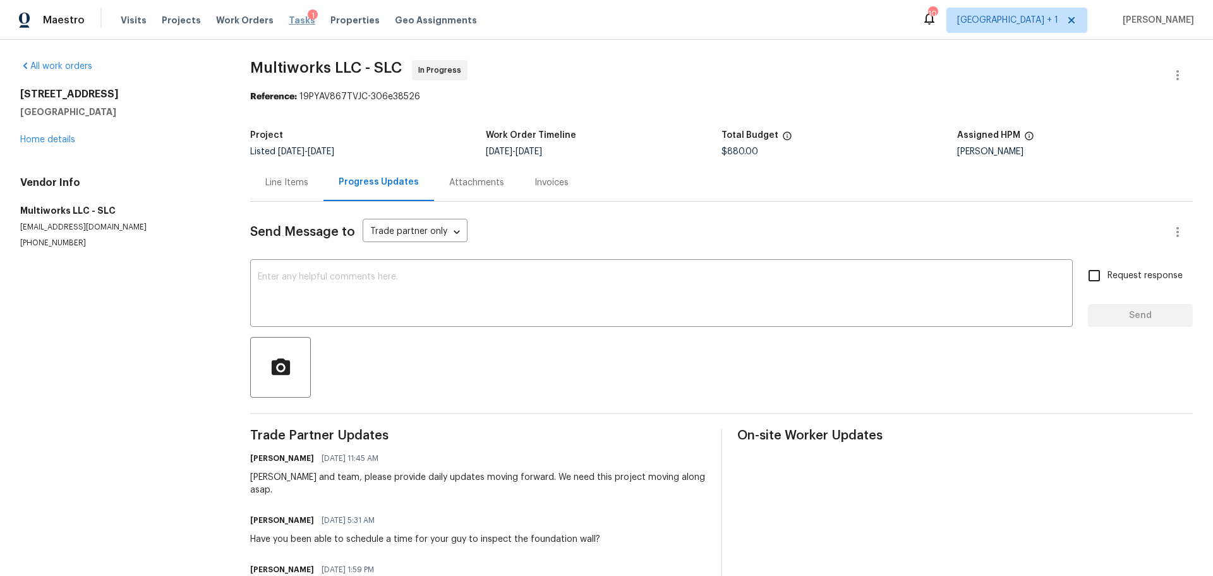
click at [293, 16] on span "Tasks" at bounding box center [302, 20] width 27 height 9
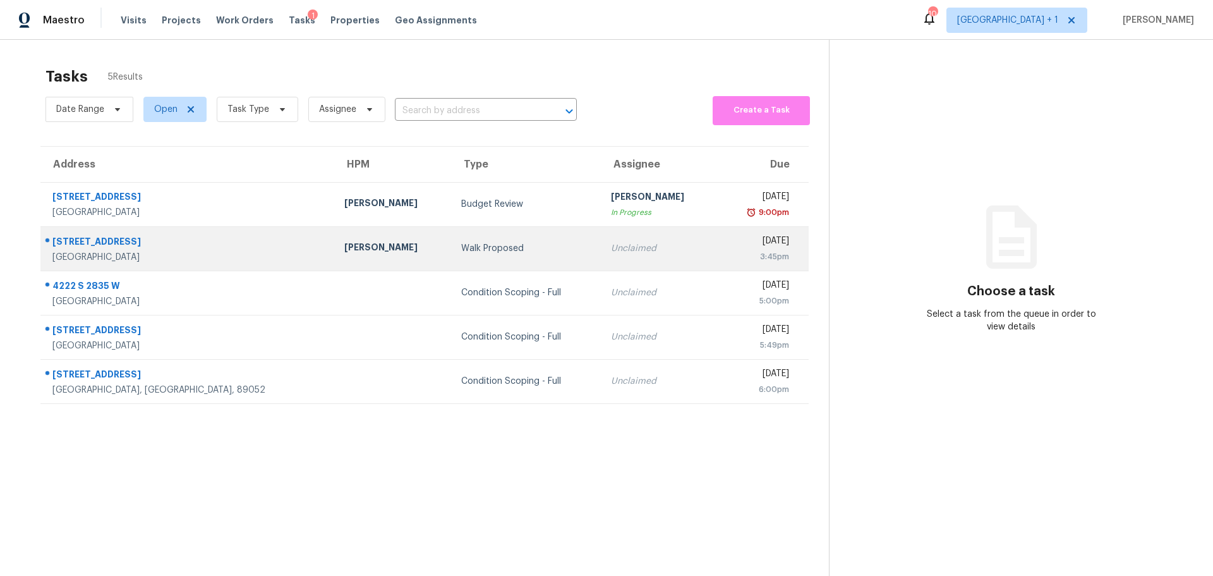
click at [183, 256] on div "Riverton, UT, 84065" at bounding box center [188, 257] width 272 height 13
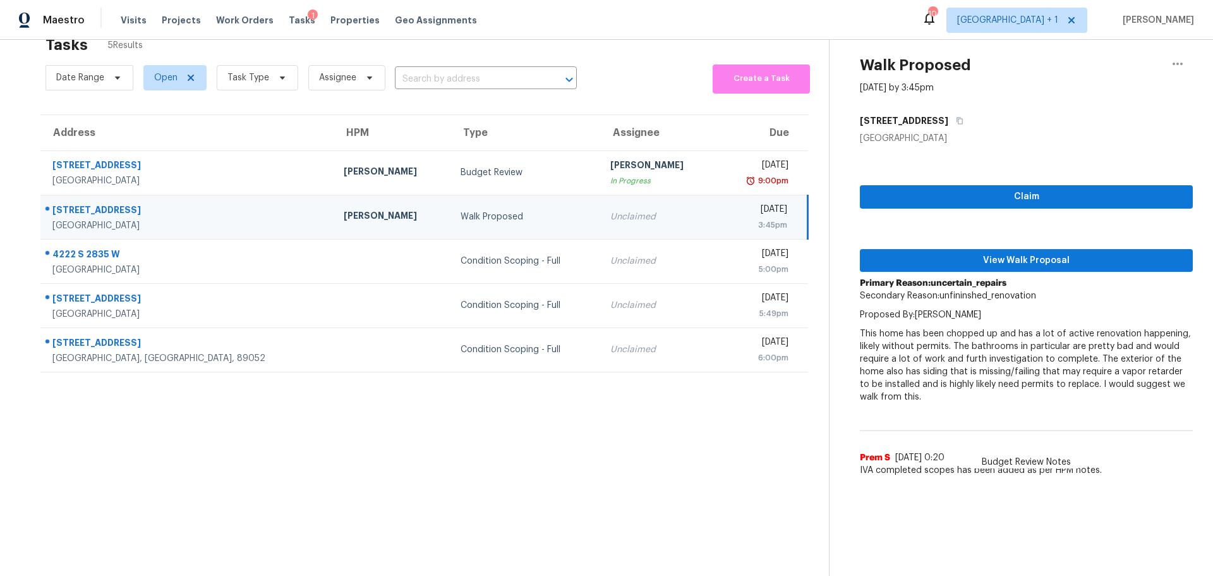
scroll to position [49, 0]
